Goal: Task Accomplishment & Management: Use online tool/utility

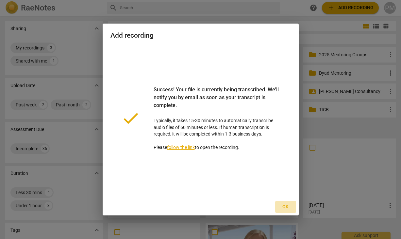
click at [282, 206] on span "Ok" at bounding box center [286, 206] width 10 height 7
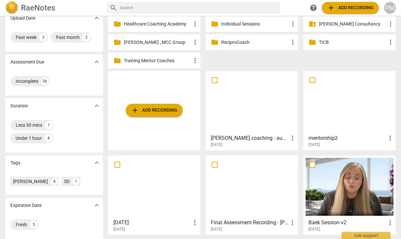
scroll to position [70, 0]
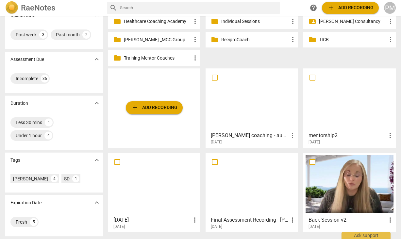
click at [241, 110] on div at bounding box center [252, 100] width 88 height 58
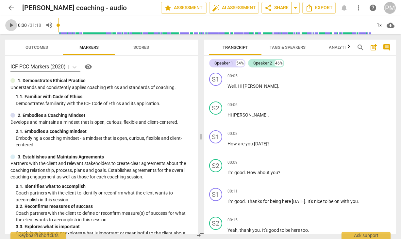
click at [11, 26] on span "play_arrow" at bounding box center [11, 25] width 8 height 8
click at [279, 47] on span "Tags & Speakers" at bounding box center [288, 47] width 36 height 5
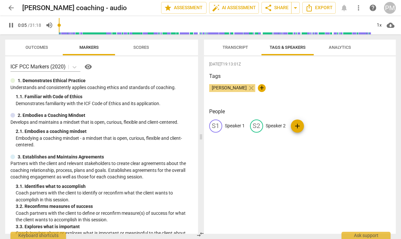
click at [226, 123] on p "Speaker 1" at bounding box center [235, 125] width 20 height 7
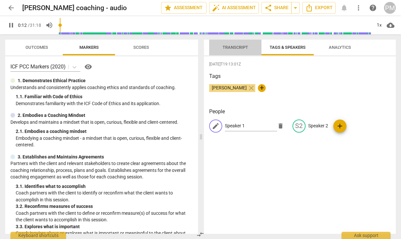
click at [244, 48] on span "Transcript" at bounding box center [236, 47] width 26 height 5
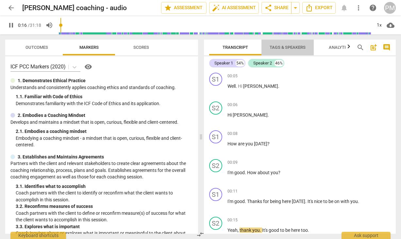
click at [289, 46] on span "Tags & Speakers" at bounding box center [288, 47] width 36 height 5
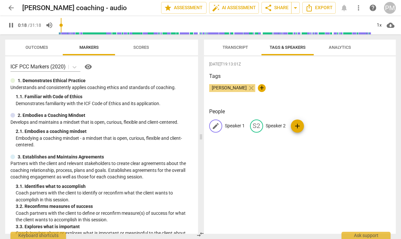
click at [233, 126] on p "Speaker 1" at bounding box center [235, 125] width 20 height 7
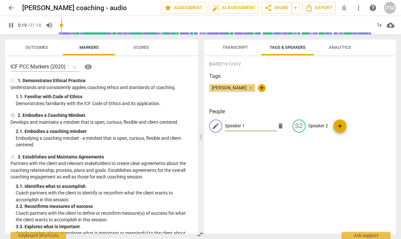
type input "19"
type input "C"
type input "20"
type input "Coa"
type input "20"
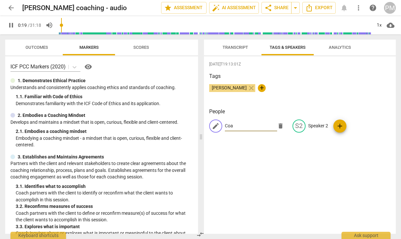
type input "Coac"
type input "20"
type input "Coach"
type input "22"
type input "Coach"
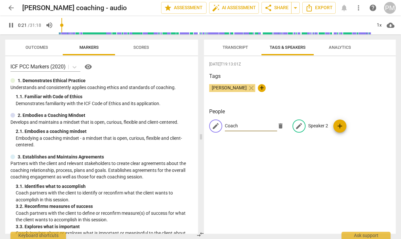
click at [322, 126] on p "Speaker 2" at bounding box center [318, 125] width 20 height 7
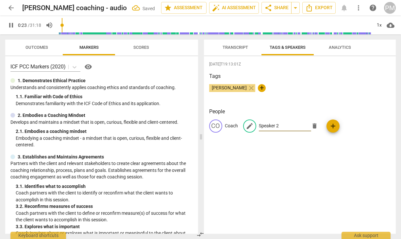
type input "24"
type input "C"
type input "24"
type input "Cl"
type input "24"
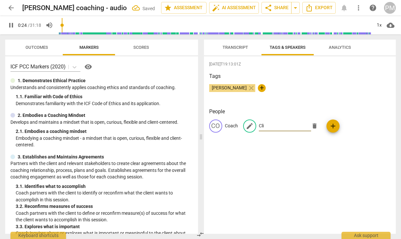
type input "Clie"
type input "24"
type input "Clien"
type input "25"
type input "Client"
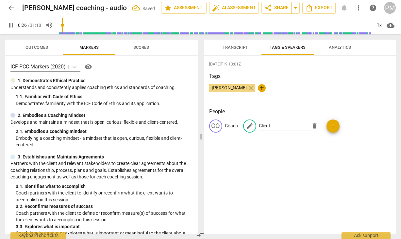
type input "27"
type input "Client"
click at [230, 53] on button "Transcript" at bounding box center [235, 48] width 52 height 16
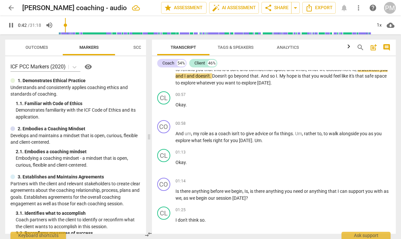
scroll to position [193, 0]
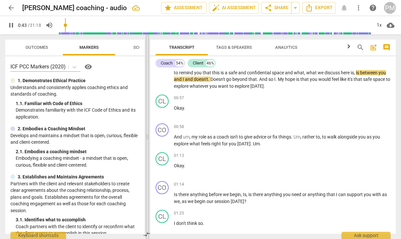
drag, startPoint x: 200, startPoint y: 137, endPoint x: 147, endPoint y: 136, distance: 53.6
click at [147, 136] on span at bounding box center [148, 136] width 4 height 204
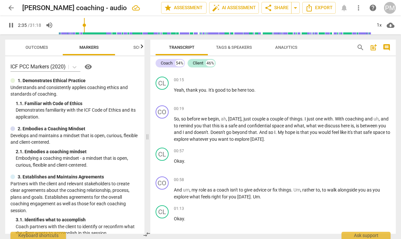
scroll to position [128, 0]
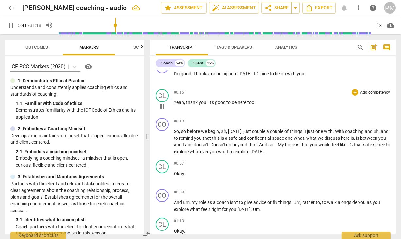
click at [226, 112] on div "00:15 + Add competency keyboard_arrow_right Yeah , thank you . It's good to be …" at bounding box center [282, 101] width 217 height 24
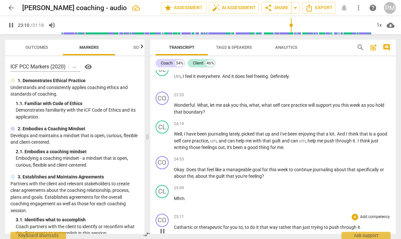
scroll to position [2940, 0]
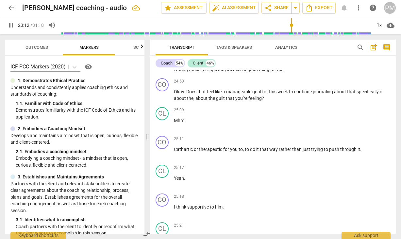
type input "1393"
click at [10, 7] on span "arrow_back" at bounding box center [11, 8] width 8 height 8
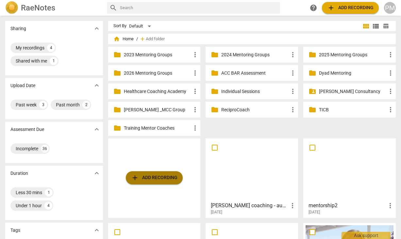
click at [154, 174] on span "add Add recording" at bounding box center [154, 178] width 46 height 8
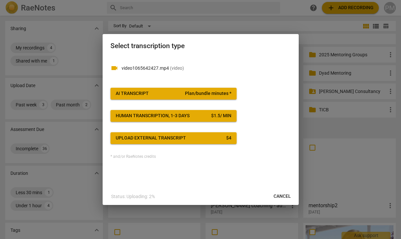
click at [170, 95] on span "AI Transcript Plan/bundle minutes *" at bounding box center [174, 93] width 116 height 7
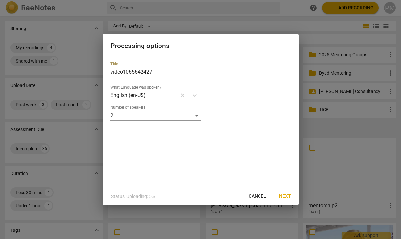
click at [169, 72] on input "video1065642427" at bounding box center [201, 72] width 181 height 10
type input "video1065642427 [PERSON_NAME]"
click at [283, 196] on span "Next" at bounding box center [285, 196] width 12 height 7
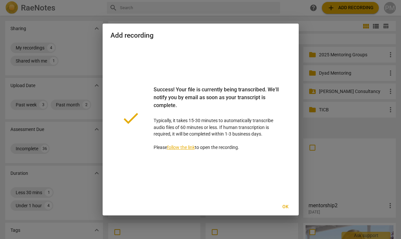
click at [284, 203] on button "Ok" at bounding box center [285, 207] width 21 height 12
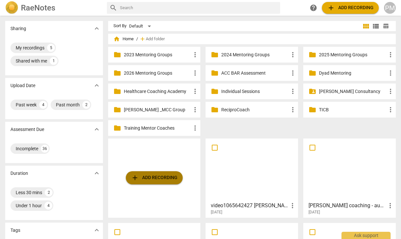
click at [150, 178] on span "add Add recording" at bounding box center [154, 178] width 46 height 8
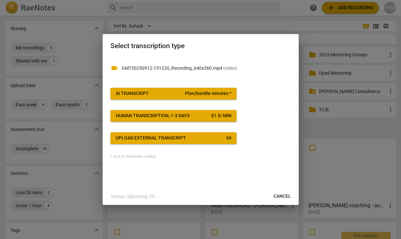
click at [157, 92] on span "AI Transcript Plan/bundle minutes *" at bounding box center [174, 93] width 116 height 7
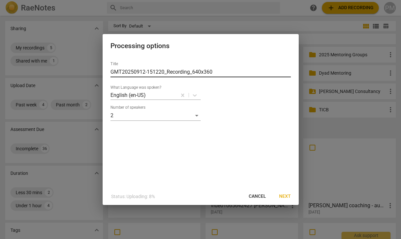
click at [111, 72] on input "GMT20250912-151220_Recording_640x360" at bounding box center [201, 72] width 181 height 10
type input "Shade: GMT20250912-151220_Recording_640x360"
click at [283, 195] on span "Next" at bounding box center [285, 196] width 12 height 7
